Goal: Task Accomplishment & Management: Complete application form

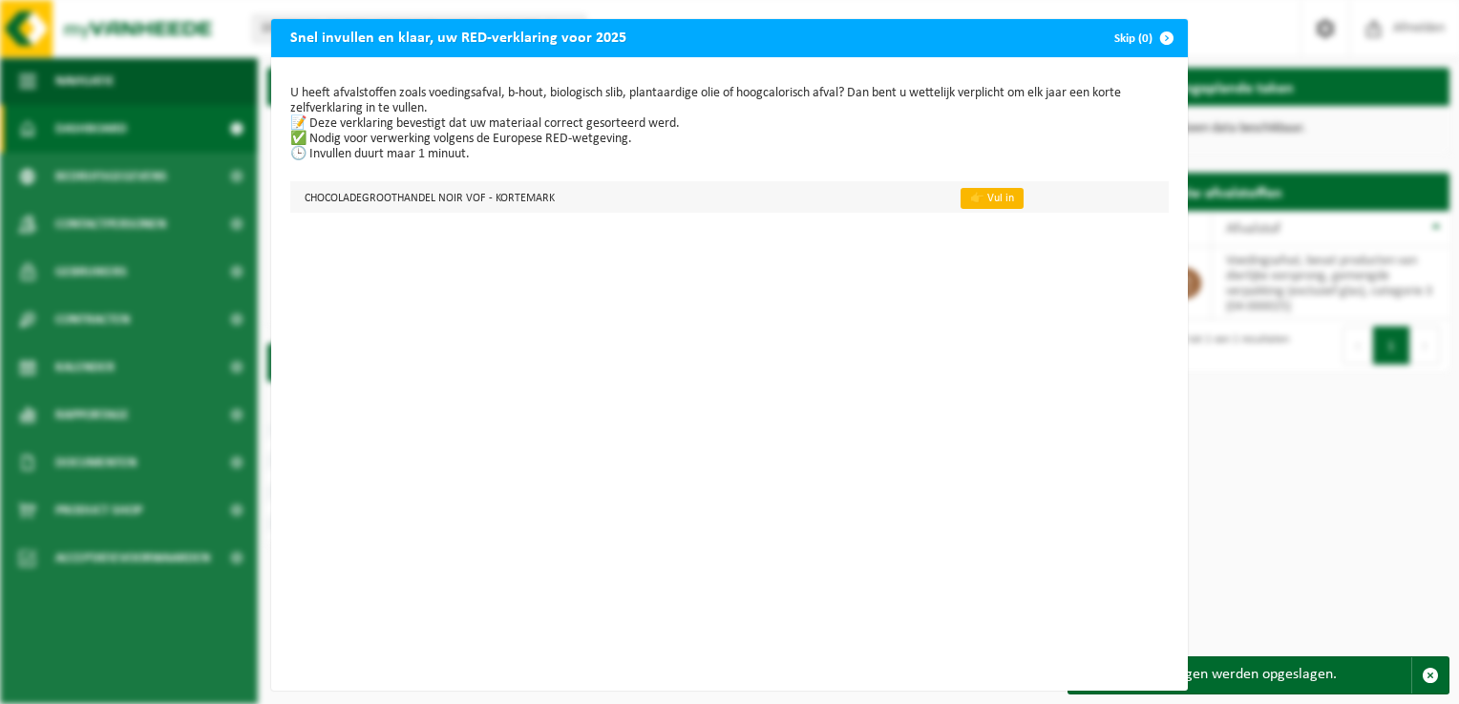
click at [978, 198] on link "👉 Vul in" at bounding box center [991, 198] width 63 height 21
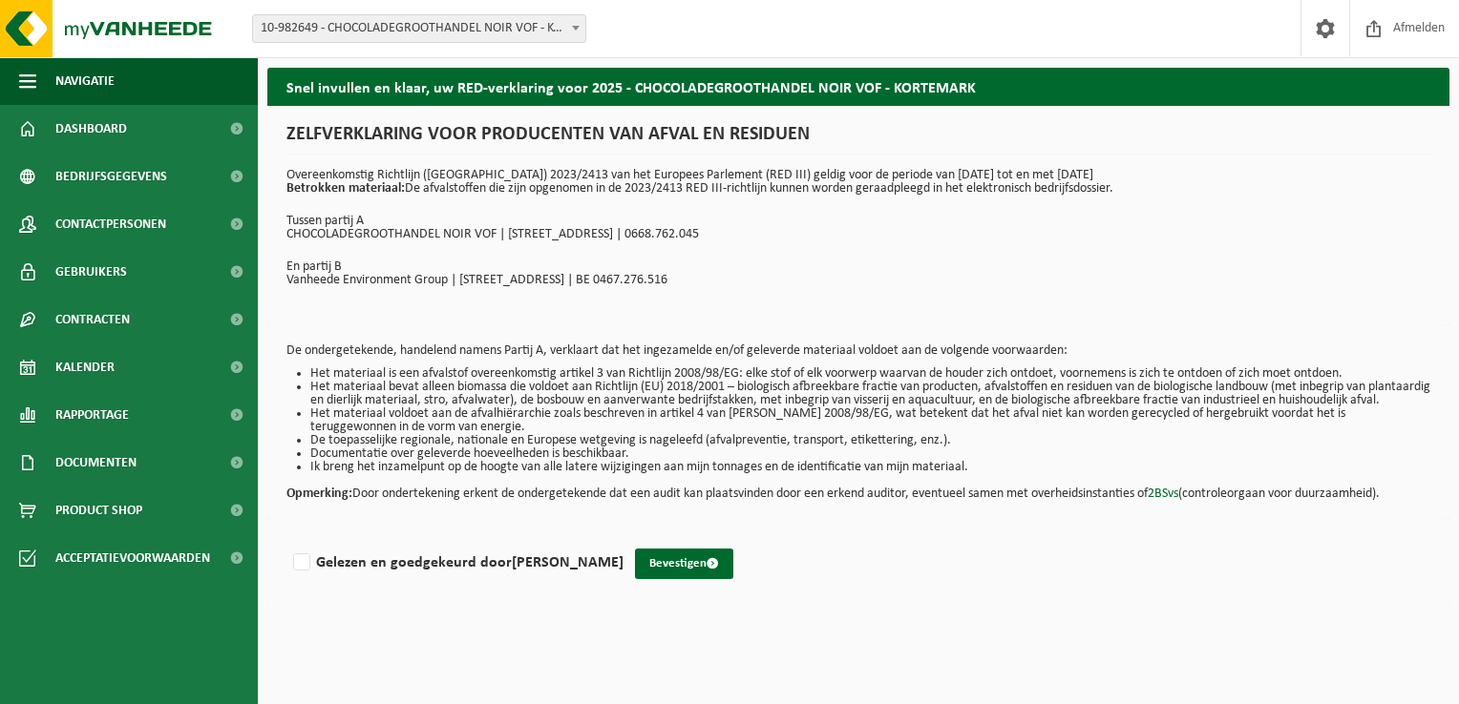
drag, startPoint x: 299, startPoint y: 576, endPoint x: 353, endPoint y: 630, distance: 77.0
click at [299, 577] on label "Gelezen en goedgekeurd door [PERSON_NAME]" at bounding box center [456, 563] width 334 height 29
click at [623, 539] on input "Gelezen en goedgekeurd door [PERSON_NAME]" at bounding box center [623, 538] width 1 height 1
checkbox input "true"
click at [690, 571] on button "Bevestigen" at bounding box center [684, 564] width 98 height 31
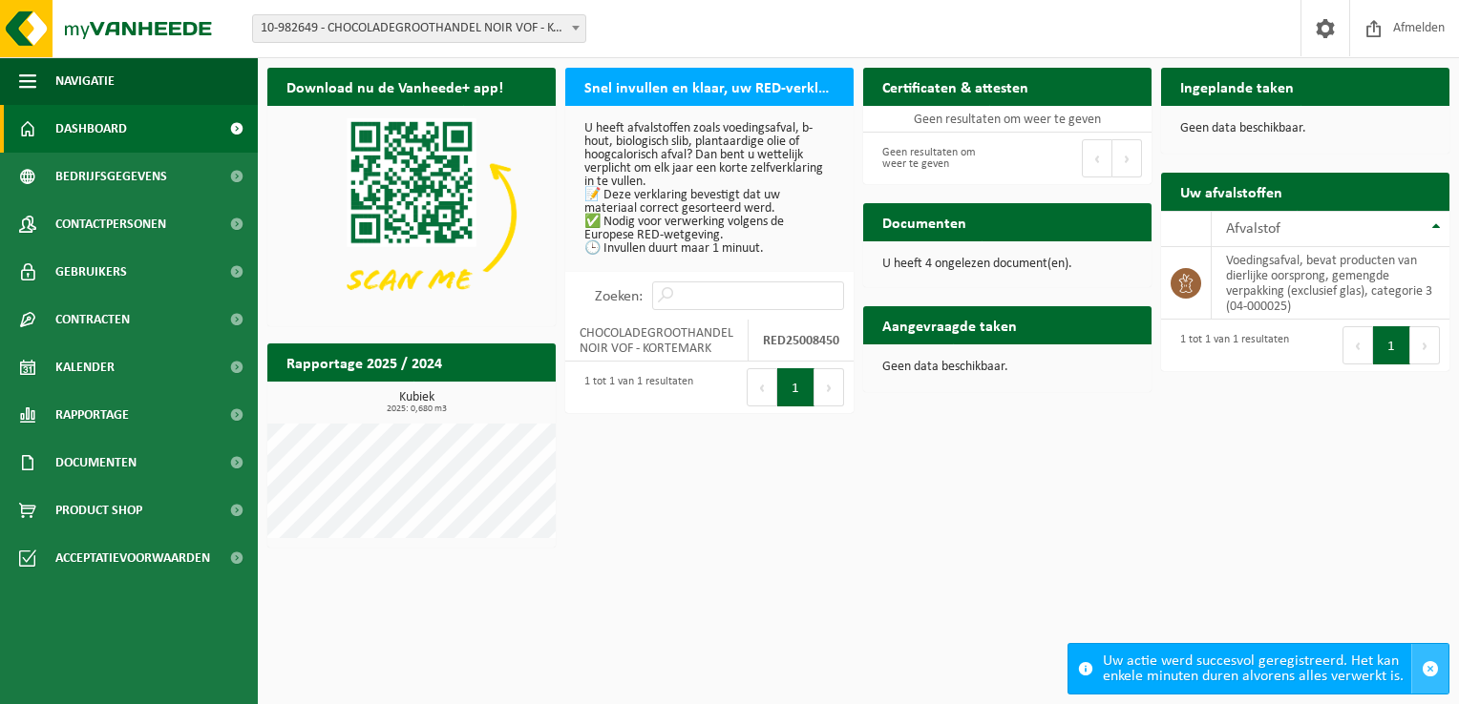
click at [1427, 668] on span "button" at bounding box center [1429, 669] width 17 height 17
